Goal: Transaction & Acquisition: Obtain resource

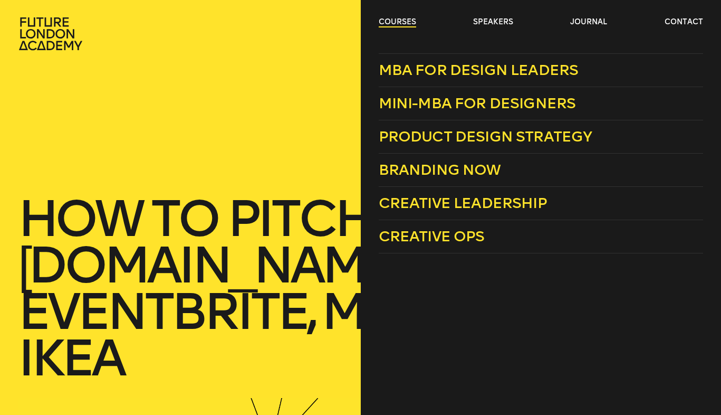
click at [403, 23] on link "courses" at bounding box center [397, 22] width 37 height 11
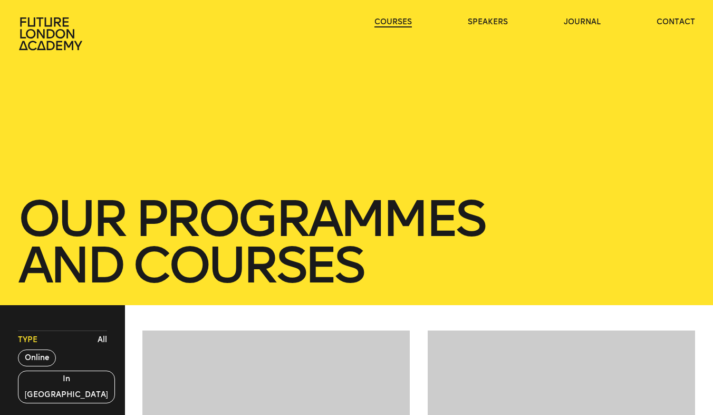
click at [404, 23] on link "courses" at bounding box center [393, 22] width 37 height 11
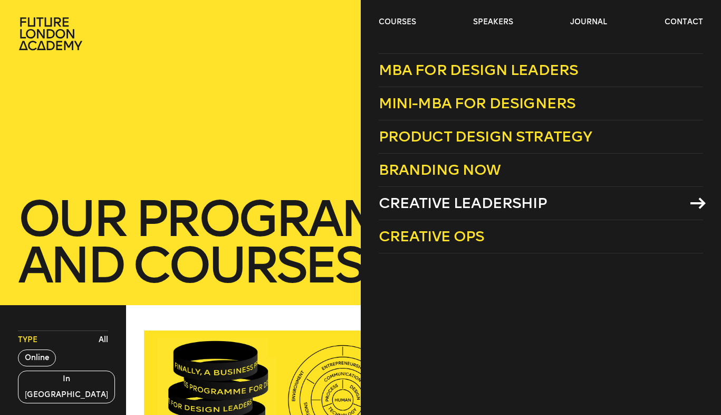
click at [436, 200] on span "Creative Leadership" at bounding box center [463, 202] width 168 height 17
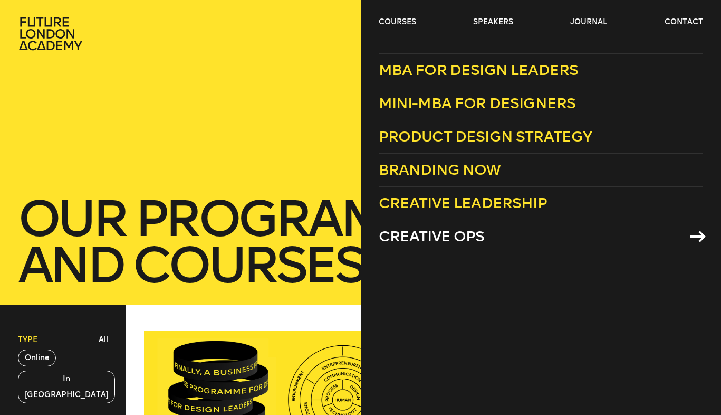
click at [431, 238] on span "Creative Ops" at bounding box center [432, 235] width 106 height 17
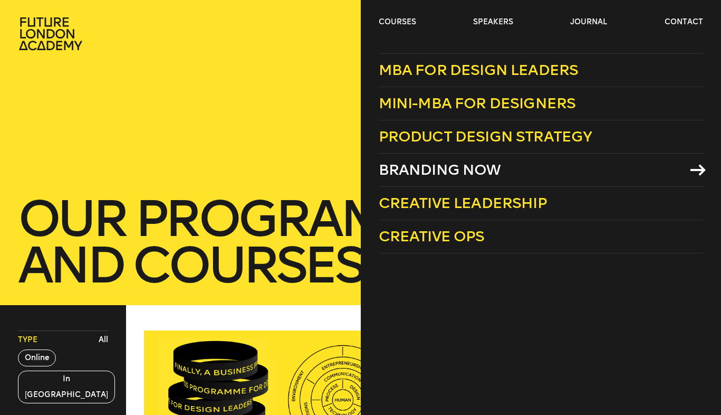
click at [409, 169] on span "Branding Now" at bounding box center [440, 169] width 122 height 17
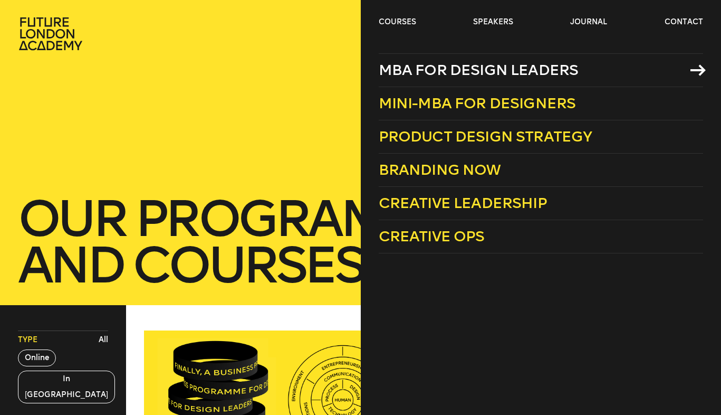
click at [488, 70] on span "MBA for Design Leaders" at bounding box center [479, 69] width 200 height 17
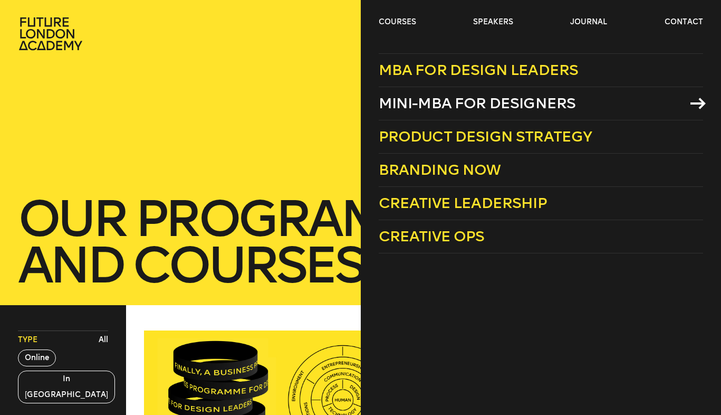
click at [437, 101] on span "Mini-MBA for Designers" at bounding box center [477, 102] width 197 height 17
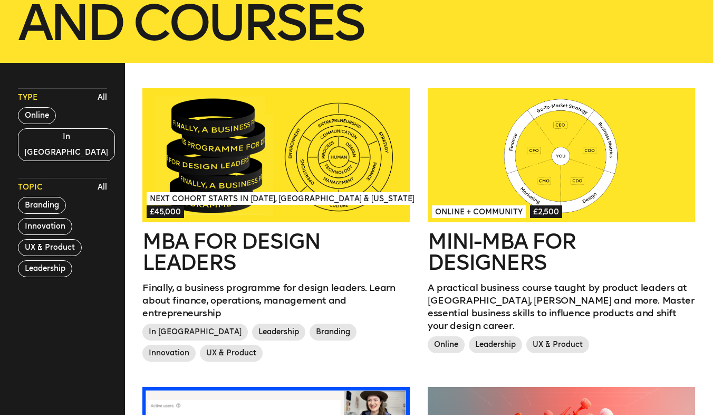
scroll to position [244, 0]
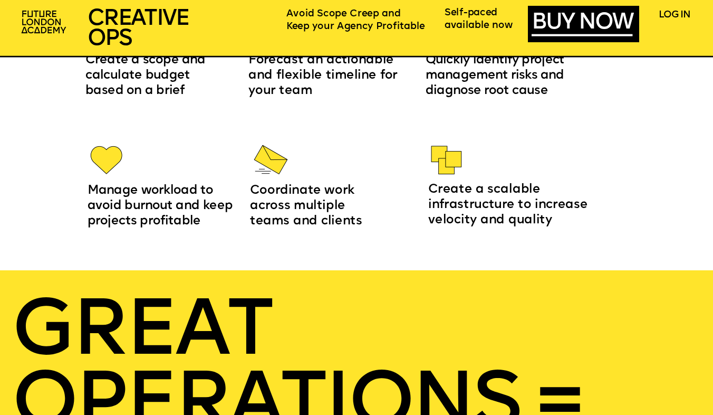
scroll to position [1242, 0]
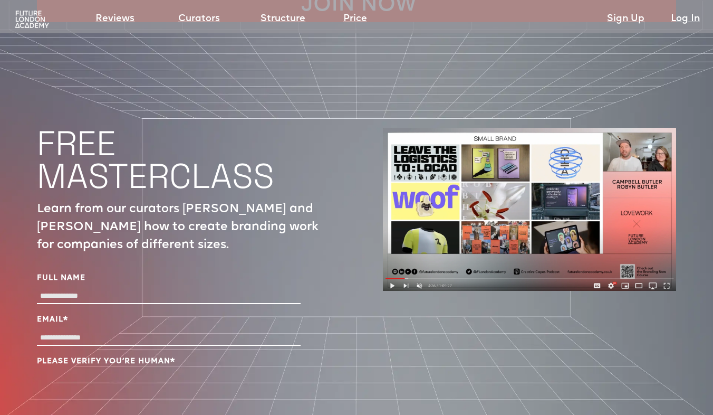
scroll to position [3457, 0]
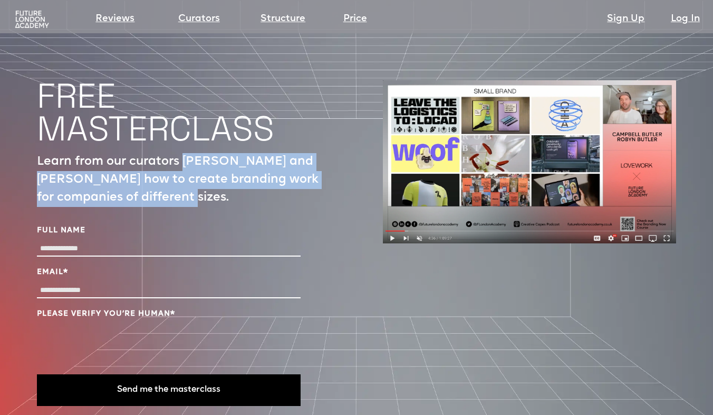
drag, startPoint x: 187, startPoint y: 129, endPoint x: 245, endPoint y: 168, distance: 69.5
click at [245, 168] on p "Learn from our curators Campbell and Robyn Butler how to create branding work f…" at bounding box center [183, 180] width 293 height 54
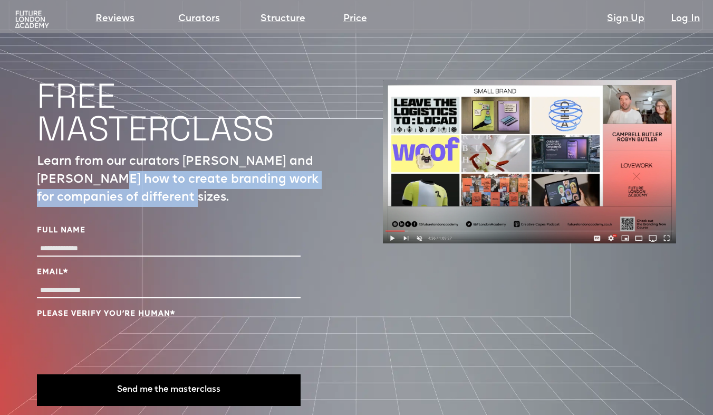
drag, startPoint x: 262, startPoint y: 168, endPoint x: 99, endPoint y: 144, distance: 164.9
click at [99, 153] on p "Learn from our curators Campbell and Robyn Butler how to create branding work f…" at bounding box center [183, 180] width 293 height 54
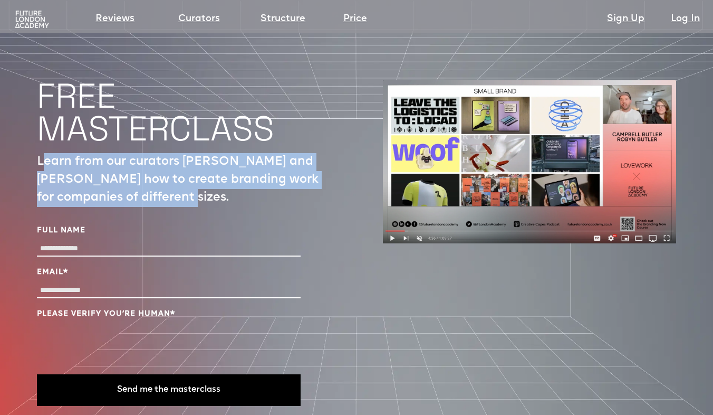
drag, startPoint x: 43, startPoint y: 126, endPoint x: 228, endPoint y: 171, distance: 191.3
click at [228, 171] on p "Learn from our curators Campbell and Robyn Butler how to create branding work f…" at bounding box center [183, 180] width 293 height 54
drag, startPoint x: 234, startPoint y: 168, endPoint x: 54, endPoint y: 135, distance: 182.9
click at [54, 153] on p "Learn from our curators Campbell and Robyn Butler how to create branding work f…" at bounding box center [183, 180] width 293 height 54
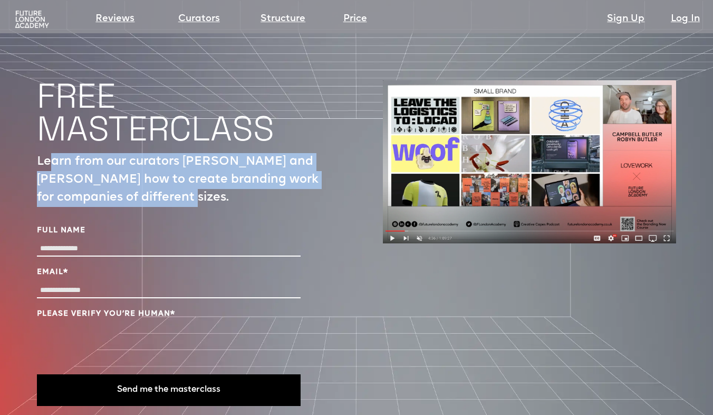
click at [54, 153] on p "Learn from our curators Campbell and Robyn Butler how to create branding work f…" at bounding box center [183, 180] width 293 height 54
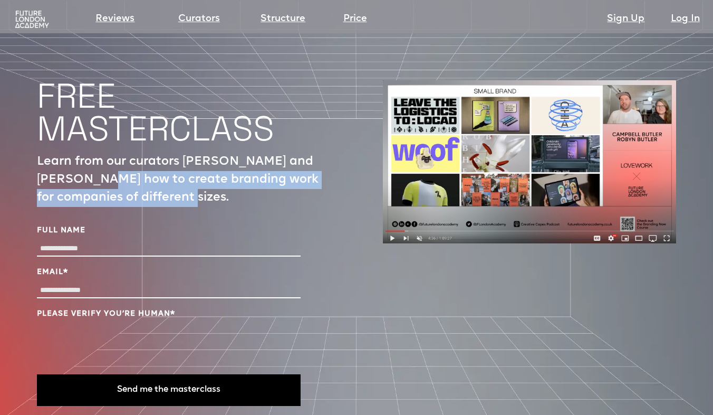
drag, startPoint x: 96, startPoint y: 149, endPoint x: 236, endPoint y: 165, distance: 141.7
click at [236, 165] on p "Learn from our curators Campbell and Robyn Butler how to create branding work f…" at bounding box center [183, 180] width 293 height 54
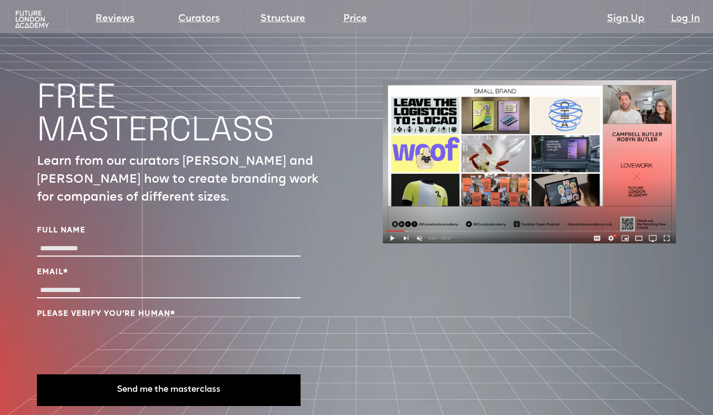
scroll to position [3468, 0]
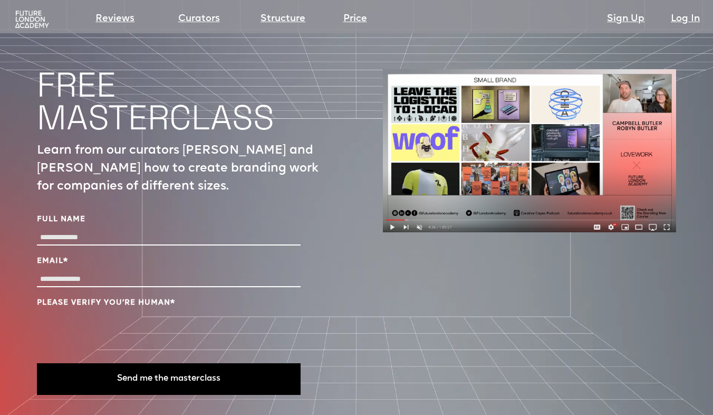
click at [69, 230] on input "Full Name" at bounding box center [169, 237] width 264 height 15
click at [247, 142] on p "Learn from our curators Campbell and Robyn Butler how to create branding work f…" at bounding box center [183, 169] width 293 height 54
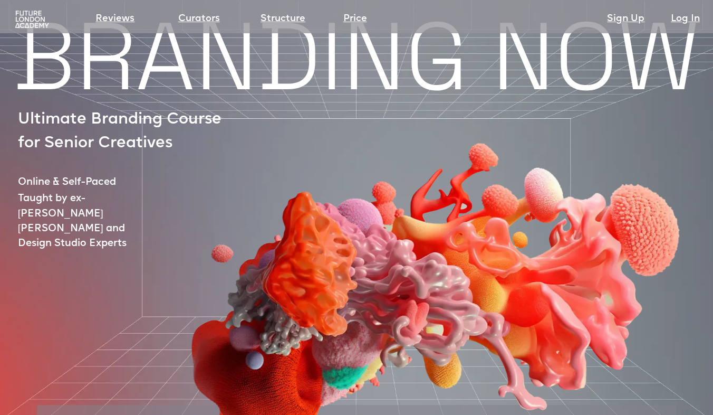
scroll to position [0, 0]
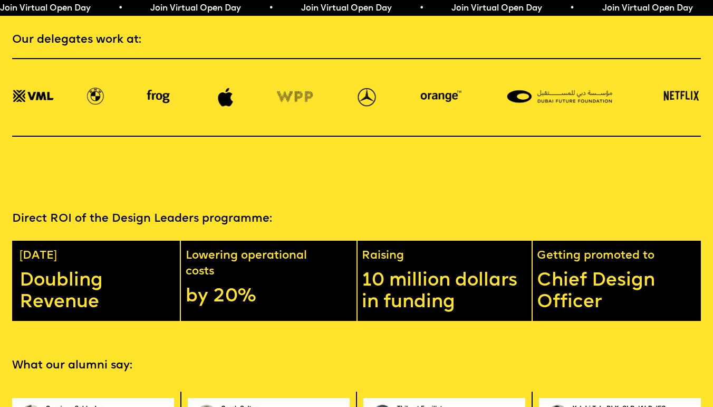
scroll to position [1652, 1]
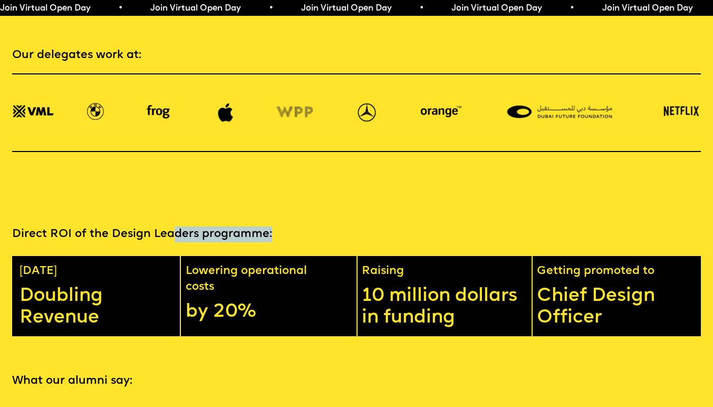
drag, startPoint x: 176, startPoint y: 254, endPoint x: 331, endPoint y: 254, distance: 155.7
click at [331, 242] on p "Direct ROI of the Design Leaders programme:" at bounding box center [356, 234] width 689 height 16
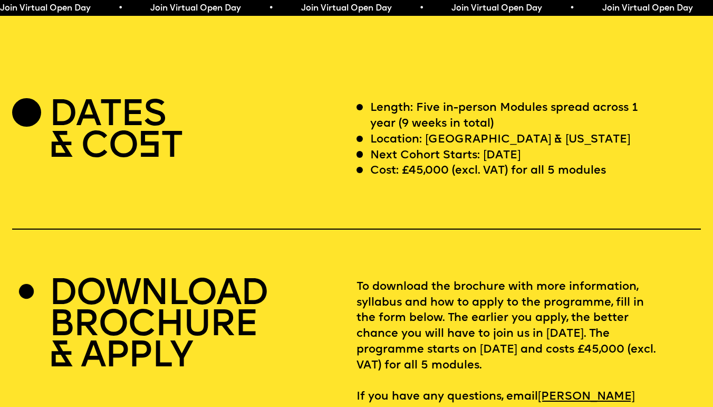
scroll to position [2874, 1]
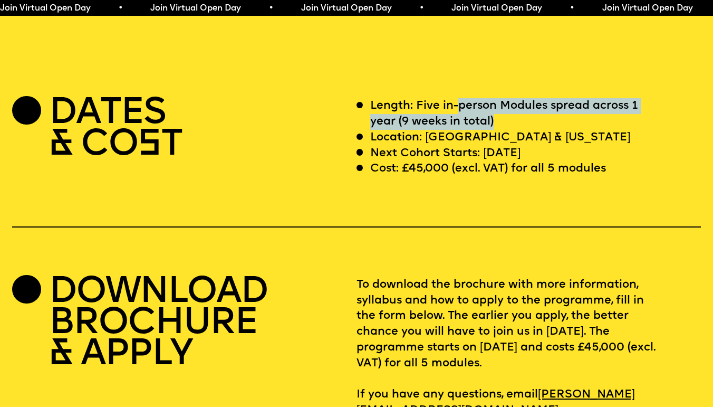
drag, startPoint x: 459, startPoint y: 134, endPoint x: 536, endPoint y: 150, distance: 79.4
click at [538, 130] on p "Length: Five in-person Modules spread across 1 year (9 weeks in total)" at bounding box center [514, 114] width 288 height 32
click at [536, 130] on p "Length: Five in-person Modules spread across 1 year (9 weeks in total)" at bounding box center [514, 114] width 288 height 32
drag, startPoint x: 536, startPoint y: 150, endPoint x: 437, endPoint y: 138, distance: 99.9
click at [437, 130] on p "Length: Five in-person Modules spread across 1 year (9 weeks in total)" at bounding box center [514, 114] width 288 height 32
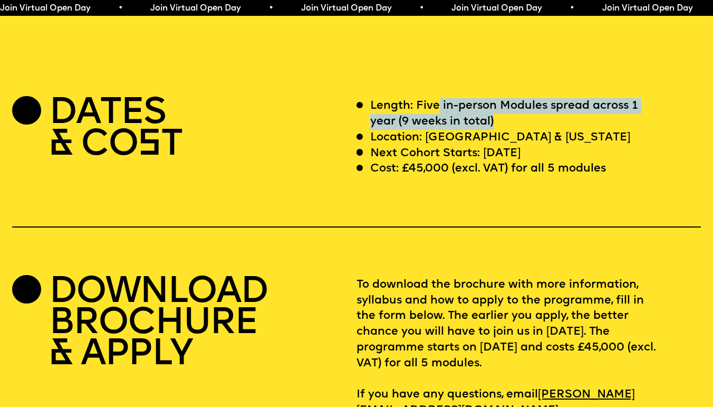
click at [437, 130] on p "Length: Five in-person Modules spread across 1 year (9 weeks in total)" at bounding box center [514, 114] width 288 height 32
drag, startPoint x: 437, startPoint y: 138, endPoint x: 517, endPoint y: 147, distance: 80.2
click at [517, 130] on p "Length: Five in-person Modules spread across 1 year (9 weeks in total)" at bounding box center [514, 114] width 288 height 32
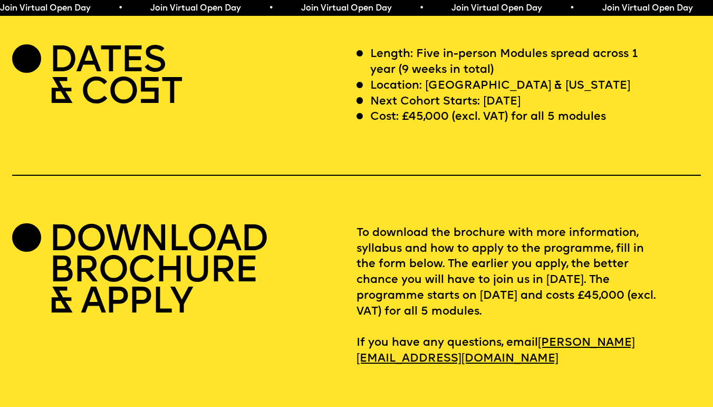
scroll to position [2926, 1]
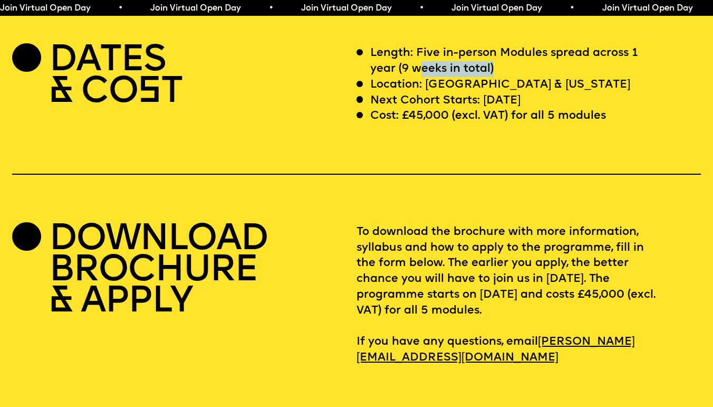
drag, startPoint x: 418, startPoint y: 98, endPoint x: 523, endPoint y: 99, distance: 105.0
click at [523, 77] on p "Length: Five in-person Modules spread across 1 year (9 weeks in total)" at bounding box center [514, 61] width 288 height 32
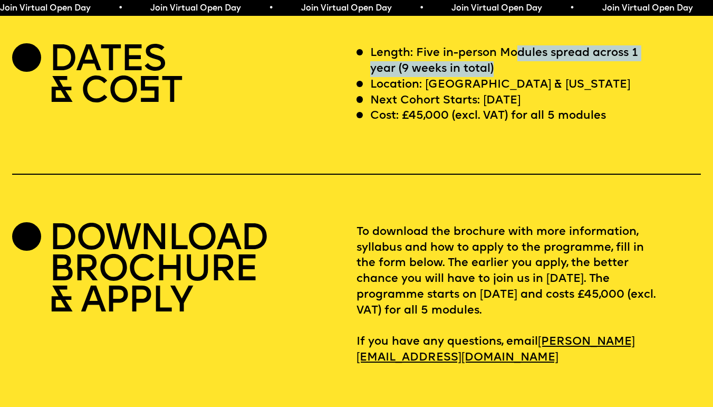
drag, startPoint x: 523, startPoint y: 99, endPoint x: 514, endPoint y: 81, distance: 20.1
click at [514, 77] on p "Length: Five in-person Modules spread across 1 year (9 weeks in total)" at bounding box center [514, 61] width 288 height 32
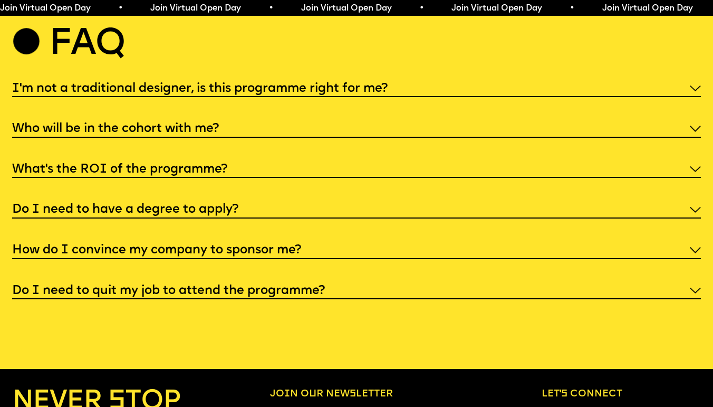
scroll to position [3775, 1]
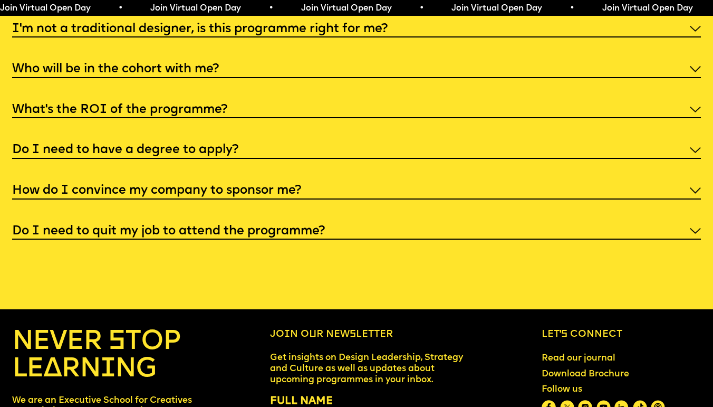
click at [695, 72] on img at bounding box center [695, 69] width 11 height 6
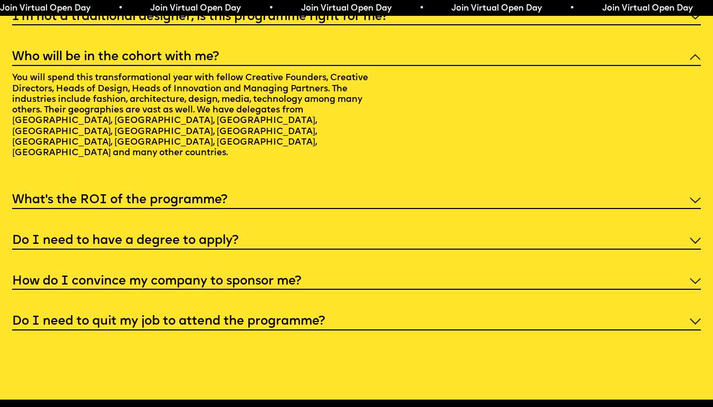
scroll to position [3788, 1]
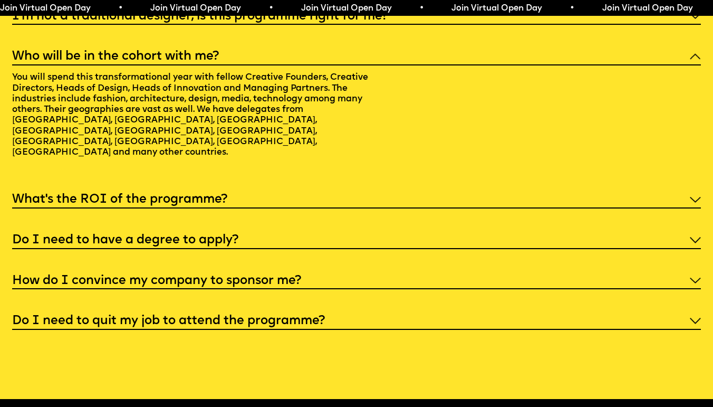
click at [699, 208] on div "What’s the ROI of the programme?" at bounding box center [356, 198] width 689 height 19
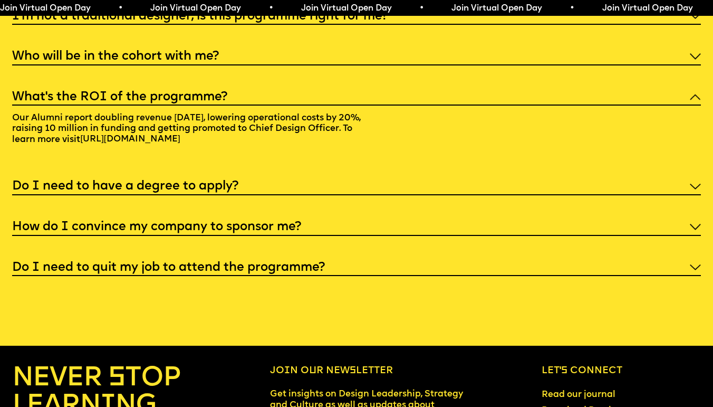
click at [700, 239] on div "Faq I'm not a traditional designer, is this programme right for me? Though the …" at bounding box center [356, 116] width 713 height 319
click at [693, 195] on div "Do I need to have a degree to apply?" at bounding box center [356, 185] width 689 height 19
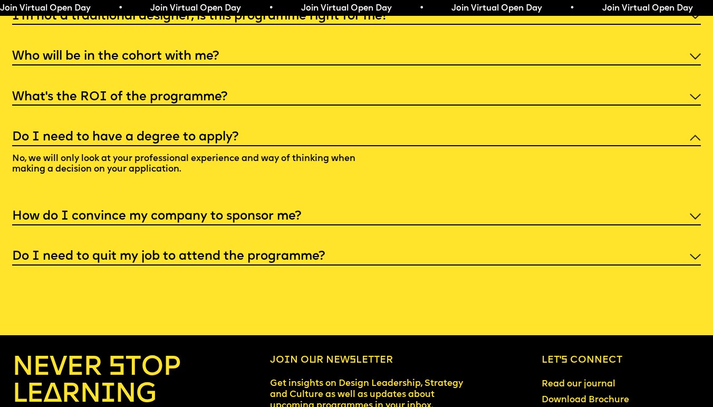
click at [695, 219] on img at bounding box center [695, 216] width 11 height 6
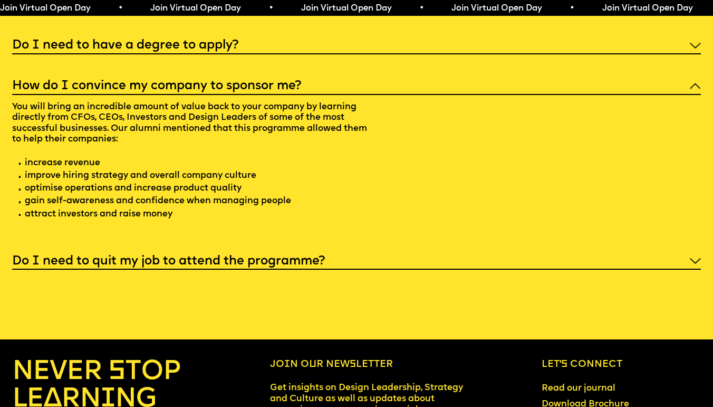
scroll to position [3885, 1]
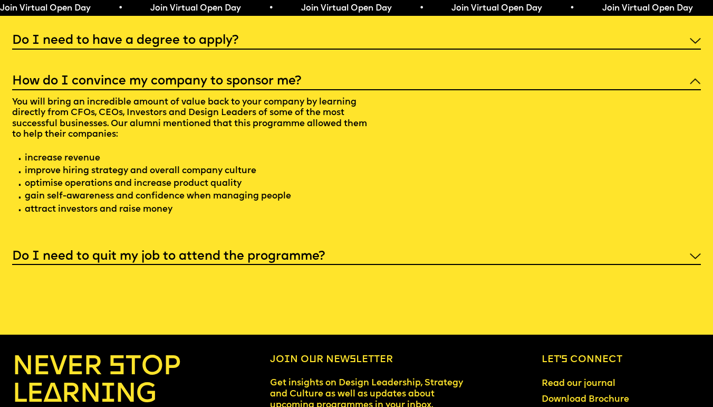
click at [691, 265] on div "Do I need to quit my job to attend the programme?" at bounding box center [356, 255] width 689 height 19
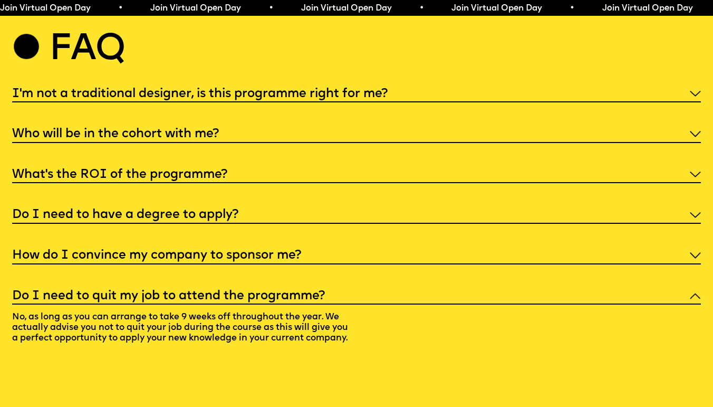
scroll to position [3709, 1]
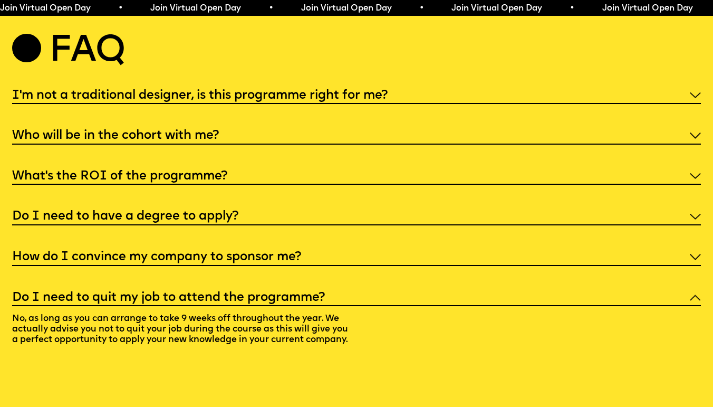
click at [696, 104] on div "I'm not a traditional designer, is this programme right for me?" at bounding box center [356, 94] width 689 height 19
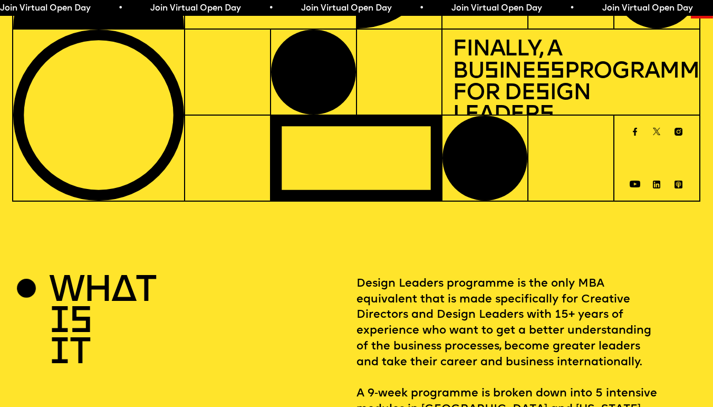
scroll to position [0, 1]
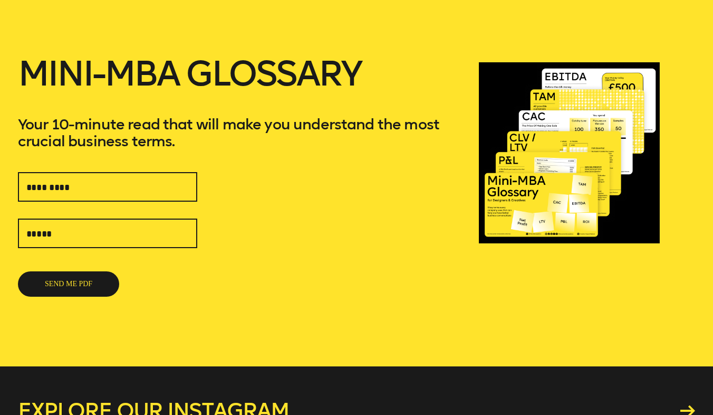
scroll to position [60, 0]
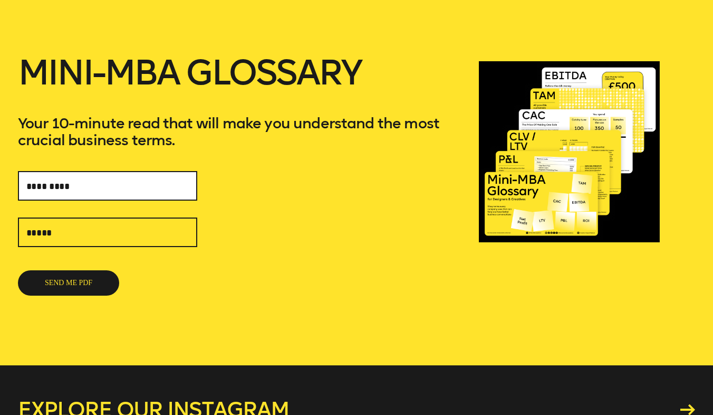
click at [112, 182] on input "text" at bounding box center [107, 186] width 179 height 30
type input "**********"
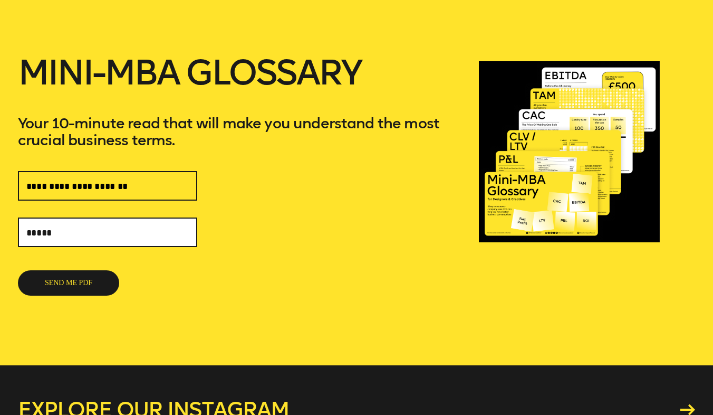
click at [134, 231] on input "text" at bounding box center [107, 232] width 179 height 30
type input "**********"
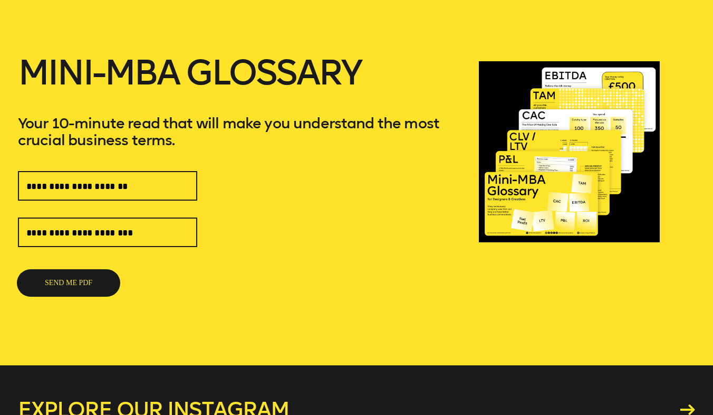
click at [97, 280] on button "SEND ME PDF" at bounding box center [68, 282] width 101 height 25
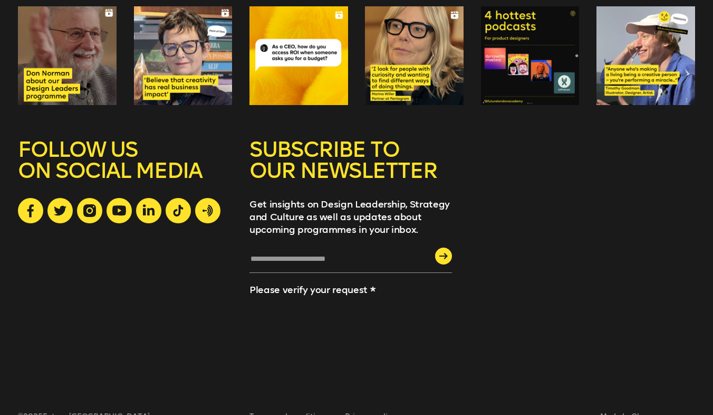
scroll to position [545, 0]
